Goal: Transaction & Acquisition: Purchase product/service

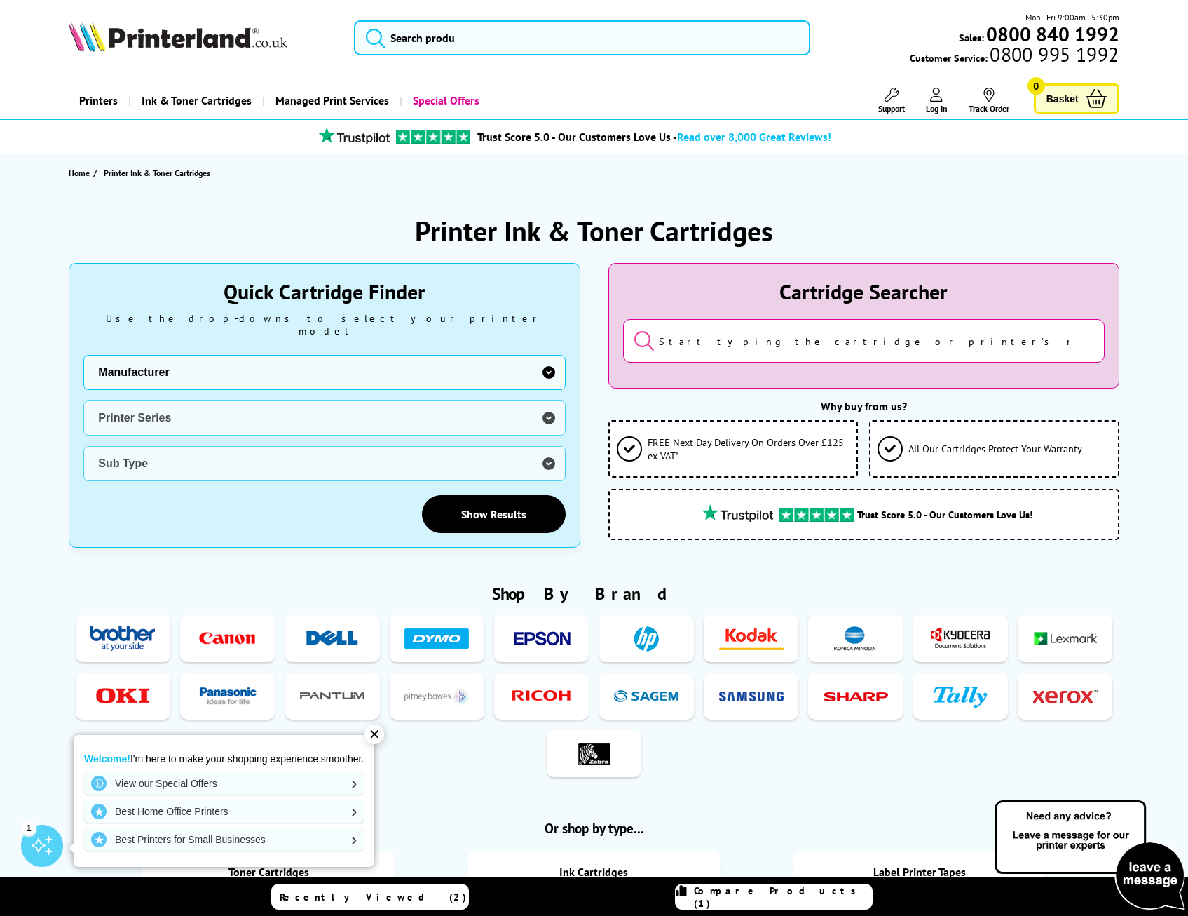
click at [212, 355] on select "Manufacturer Brother Canon Cubify Dell Dymo Epson HP Kodak Konica Minolta Kyoce…" at bounding box center [324, 372] width 482 height 35
select select "13815"
click at [83, 355] on select "Manufacturer Brother Canon Cubify Dell Dymo Epson HP Kodak Konica Minolta Kyoce…" at bounding box center [324, 372] width 482 height 35
click at [142, 402] on select "Printer Series B Series C Series Colorqube Series Colour Series DocuPrint Serie…" at bounding box center [324, 417] width 482 height 35
select select "37232"
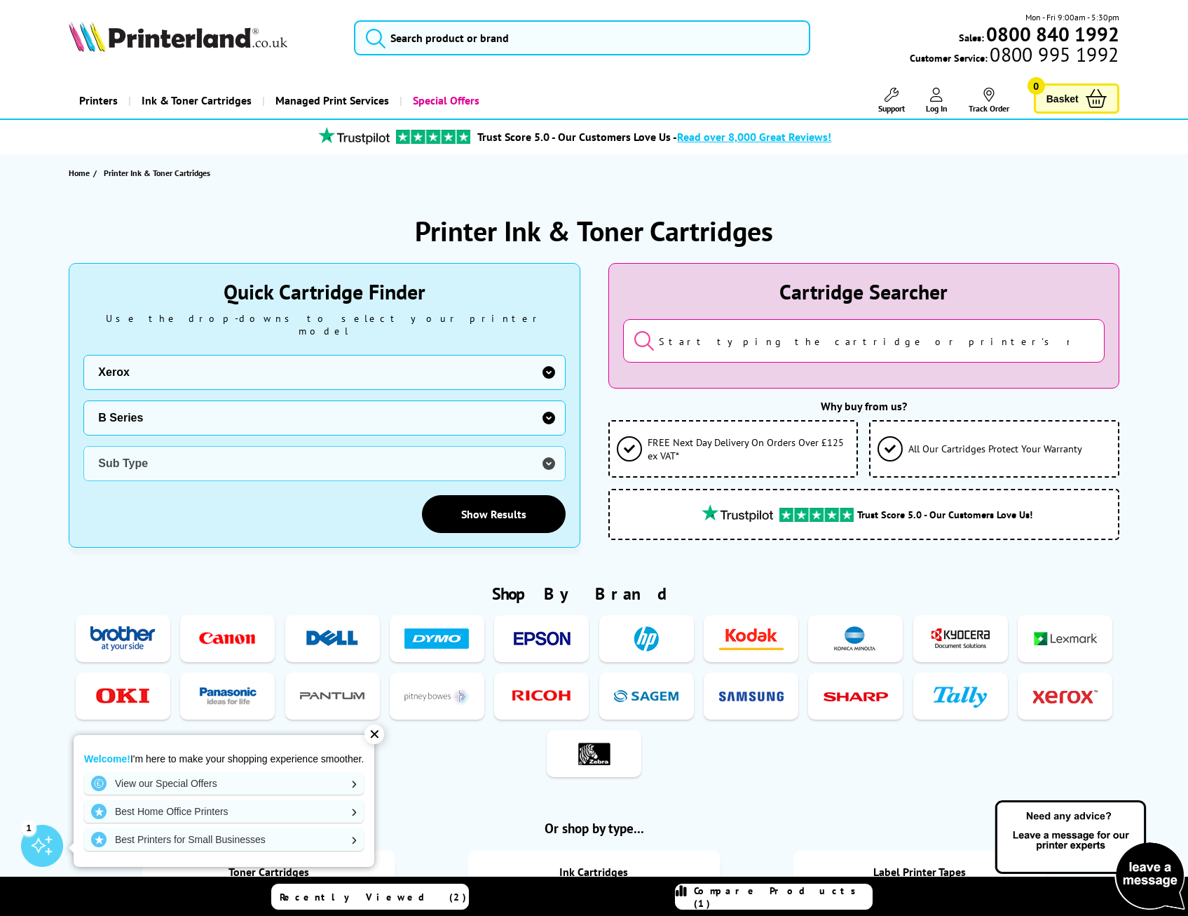
click at [83, 400] on select "Printer Series B Series C Series Colorqube Series Colour Series DocuPrint Serie…" at bounding box center [324, 417] width 482 height 35
click at [144, 447] on select "Sub Type Xerox B205 Xerox B210 Xerox B215 Xerox B225 Xerox B230 Xerox B235 Xero…" at bounding box center [324, 463] width 482 height 35
select select "38174"
click at [83, 446] on select "Sub Type Xerox B205 Xerox B210 Xerox B215 Xerox B225 Xerox B230 Xerox B235 Xero…" at bounding box center [324, 463] width 482 height 35
click at [487, 495] on link "Show Results" at bounding box center [494, 514] width 144 height 38
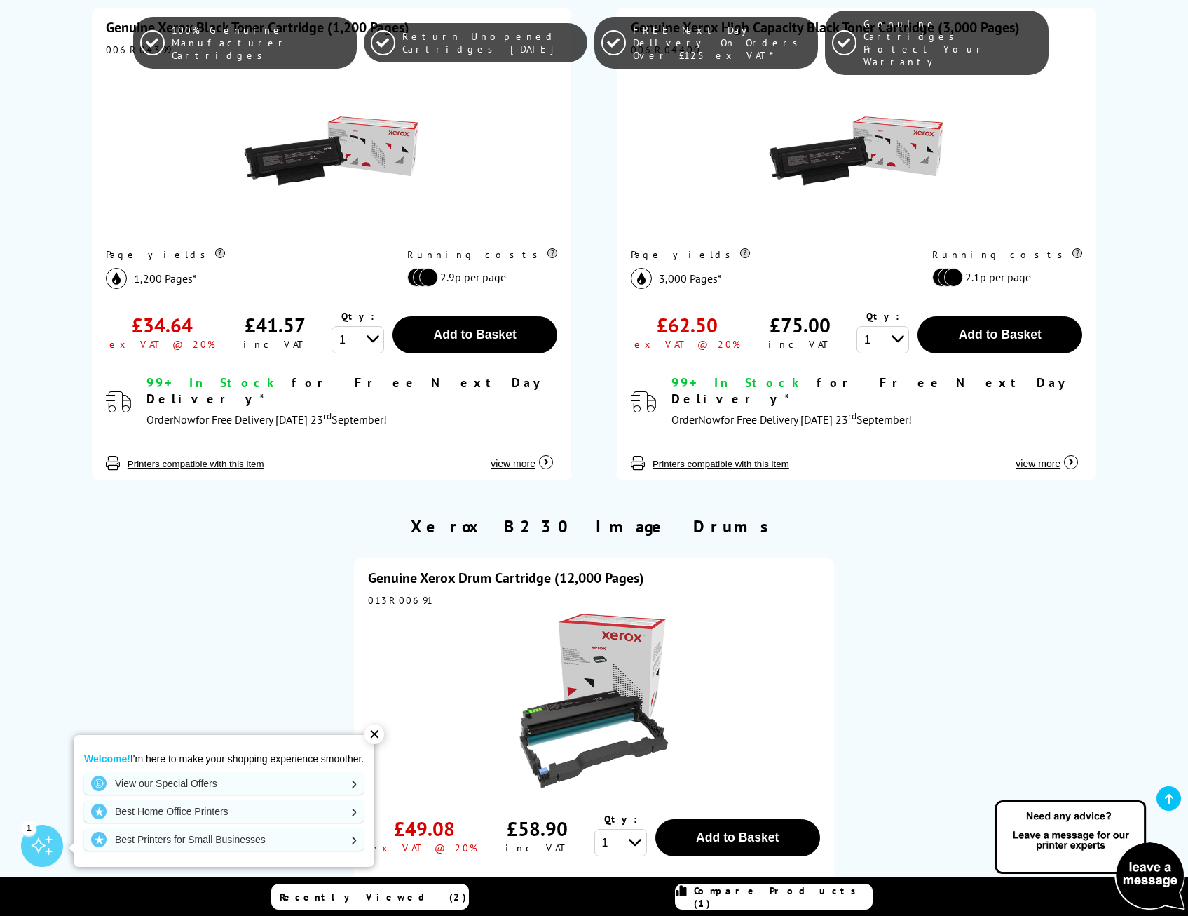
scroll to position [140, 0]
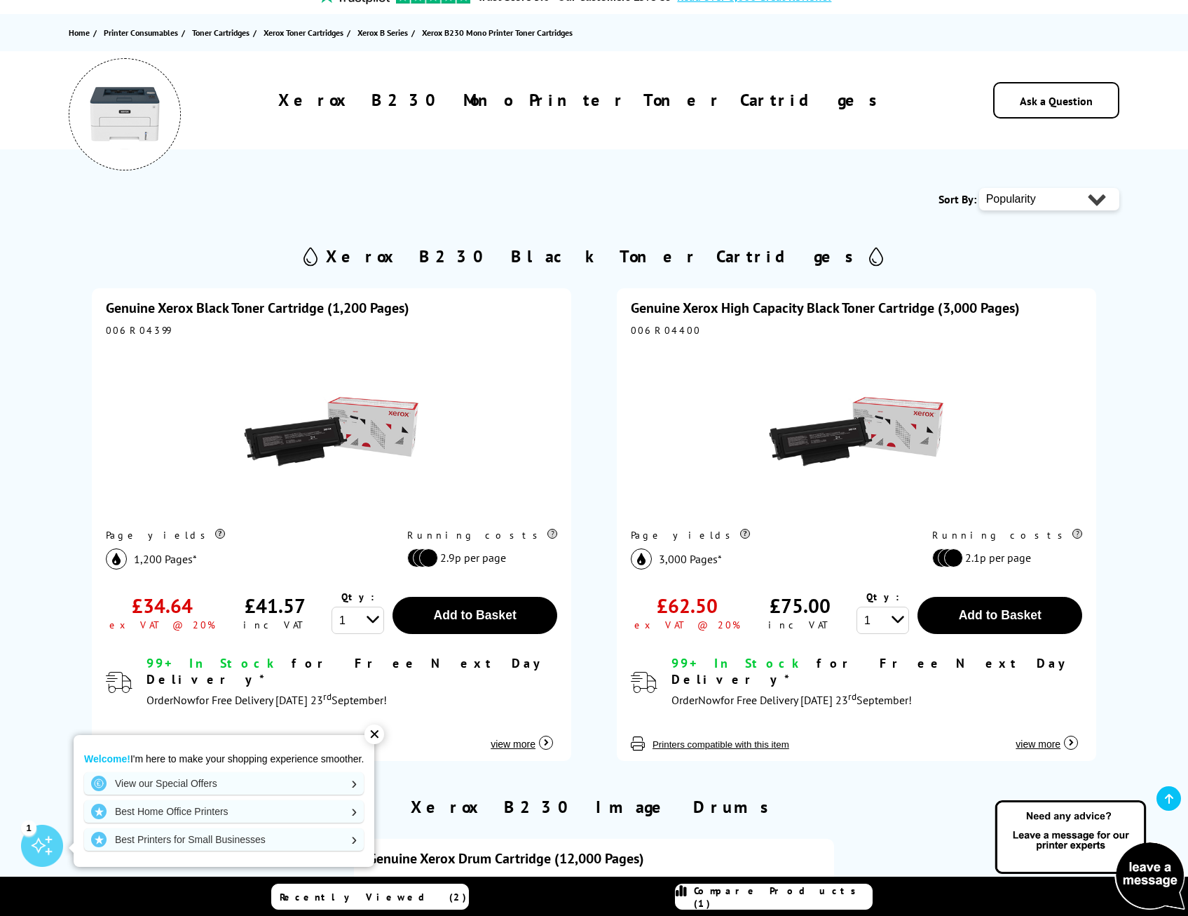
click at [376, 728] on div "✕" at bounding box center [375, 734] width 20 height 20
